Goal: Find specific page/section: Find specific page/section

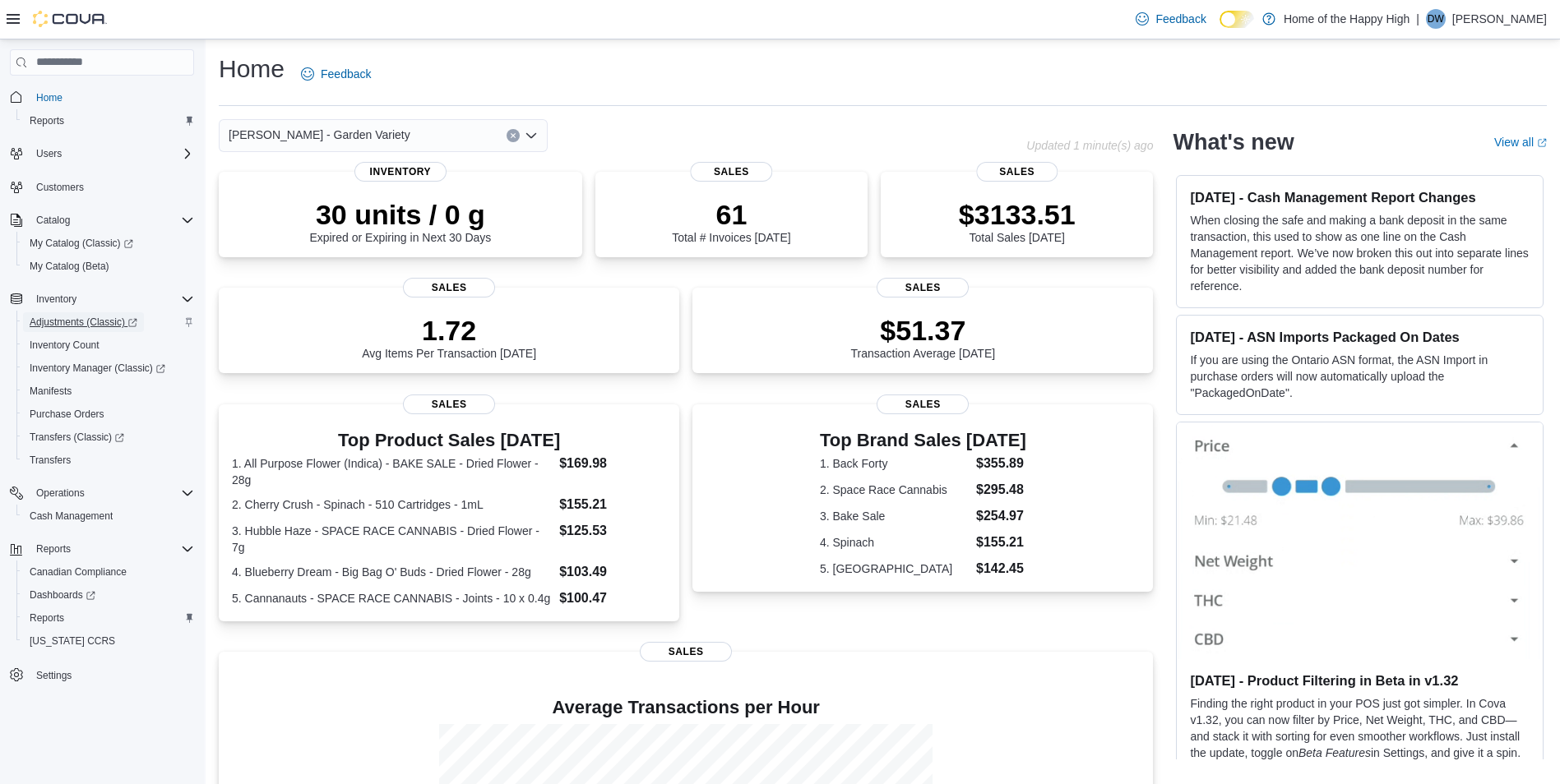
click at [55, 322] on span "Adjustments (Classic)" at bounding box center [83, 322] width 108 height 13
